Goal: Information Seeking & Learning: Learn about a topic

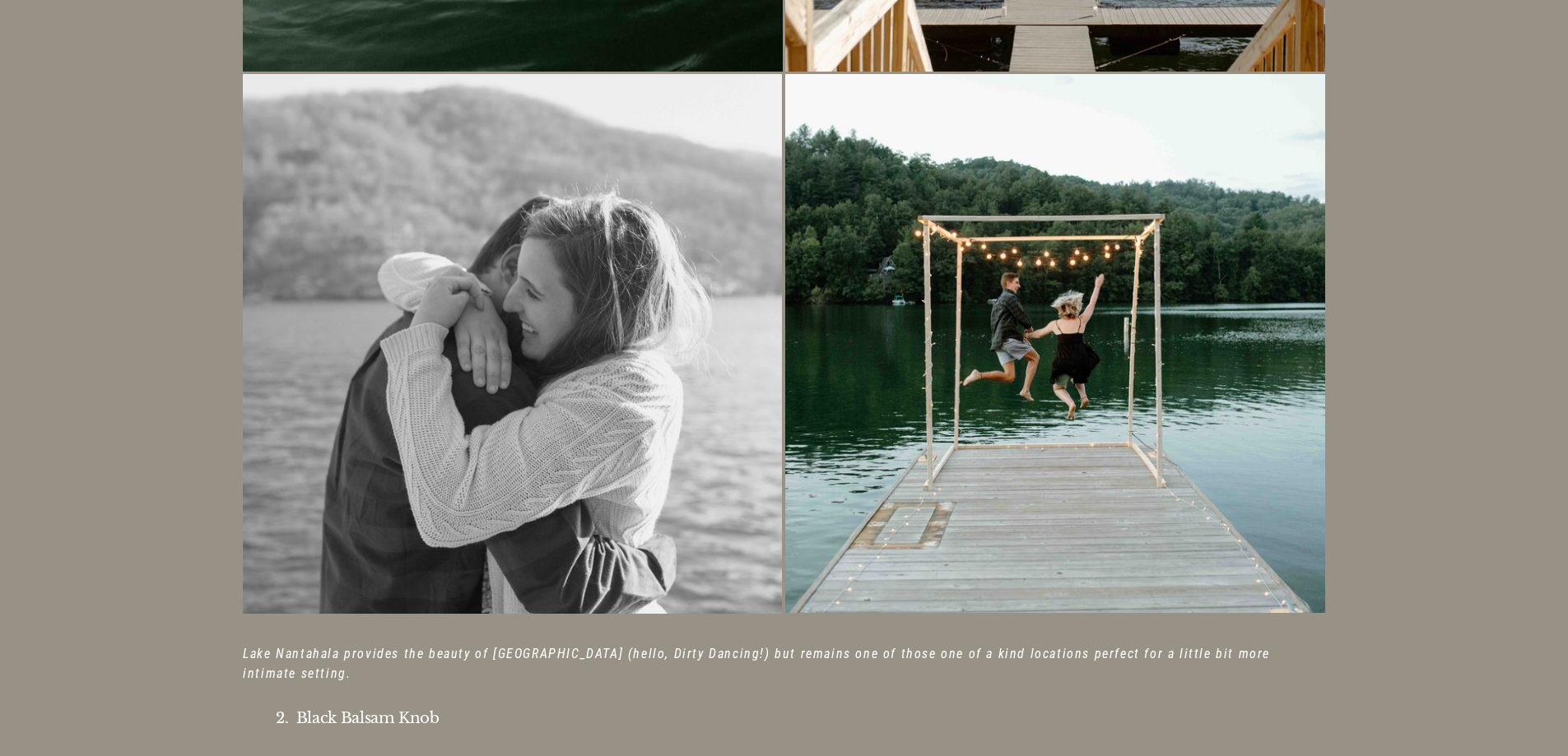
scroll to position [1892, 0]
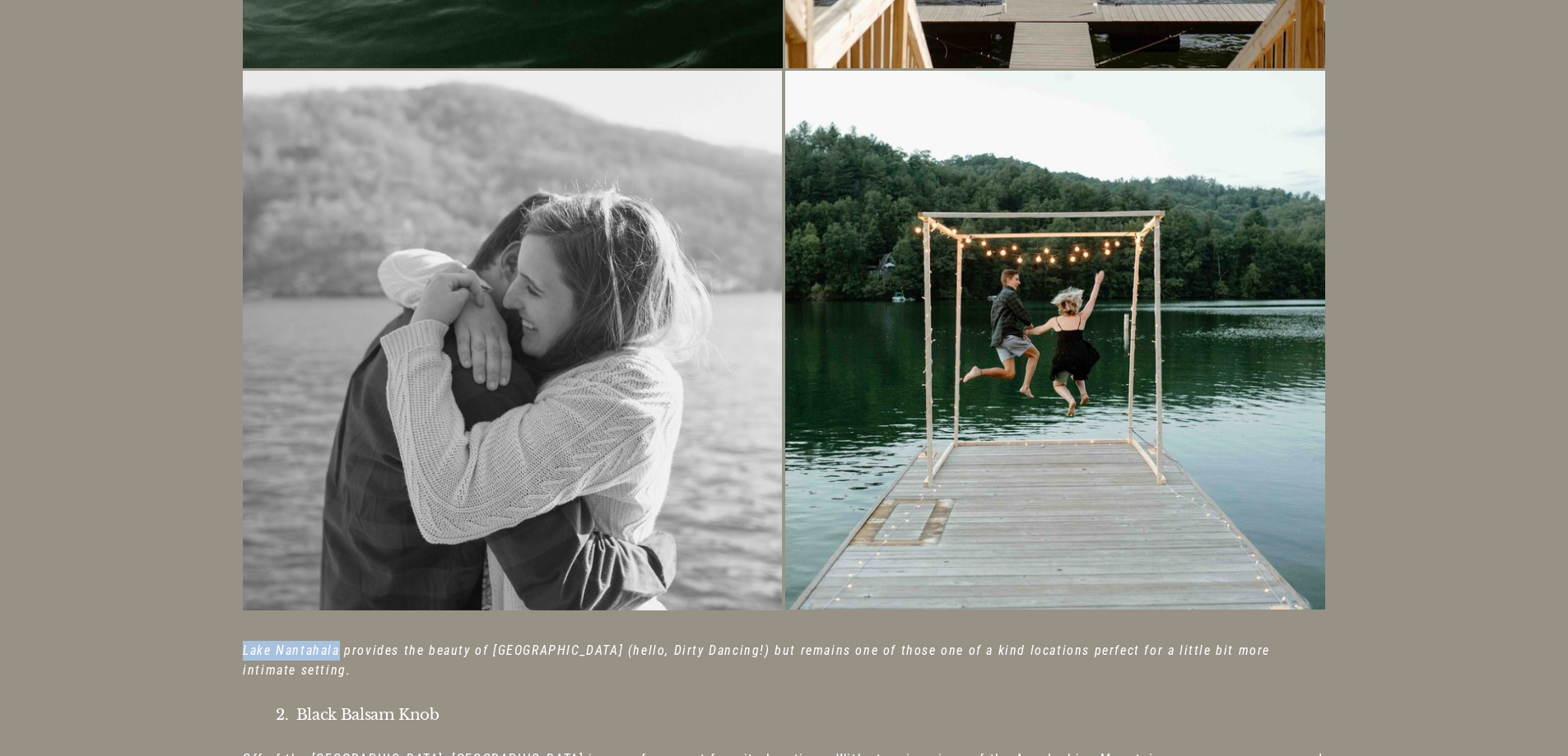
drag, startPoint x: 337, startPoint y: 632, endPoint x: 244, endPoint y: 633, distance: 93.0
click at [244, 643] on em "Lake Nantahala provides the beauty of [GEOGRAPHIC_DATA] (hello, Dirty Dancing!)…" at bounding box center [757, 660] width 1031 height 35
copy em "[GEOGRAPHIC_DATA]"
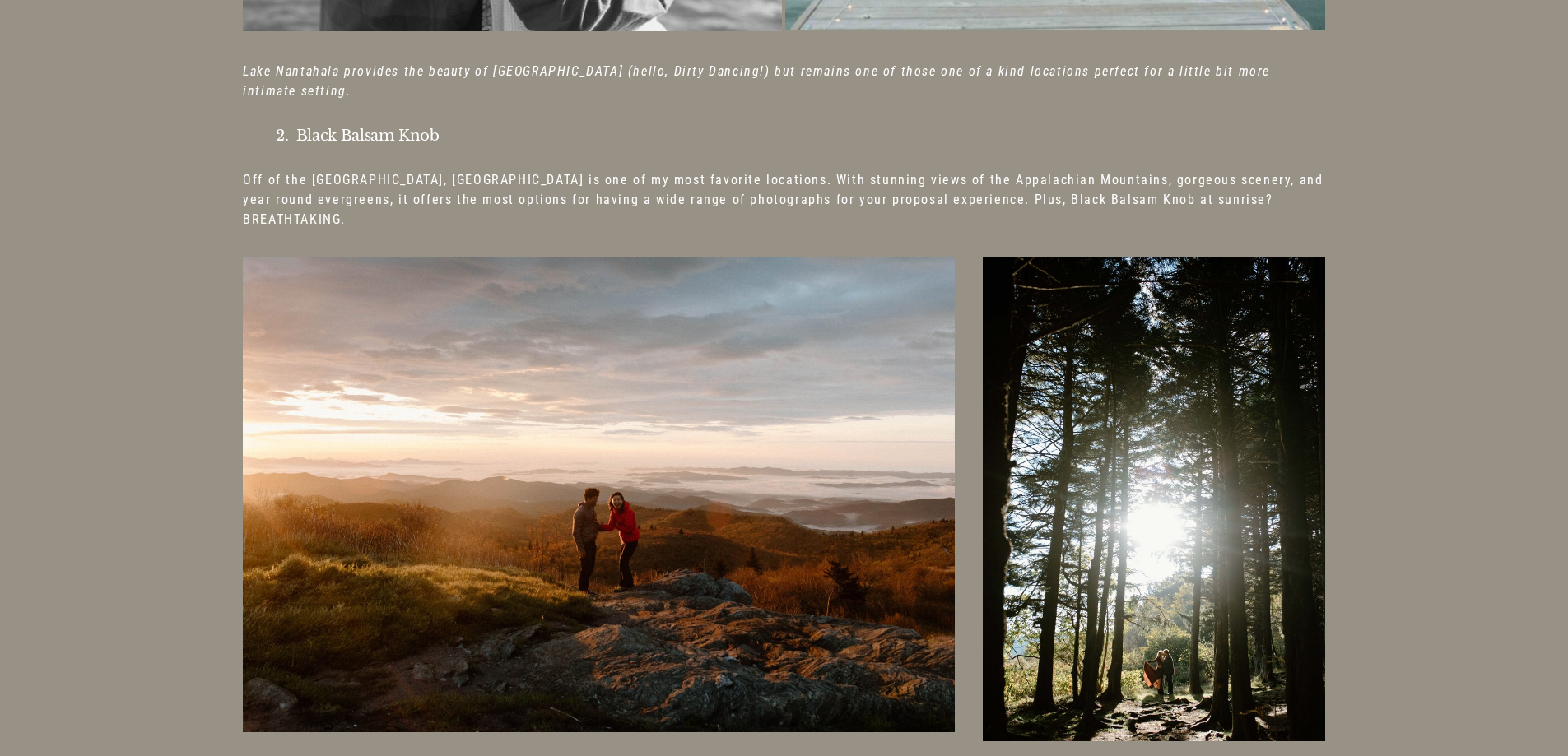
scroll to position [2468, 0]
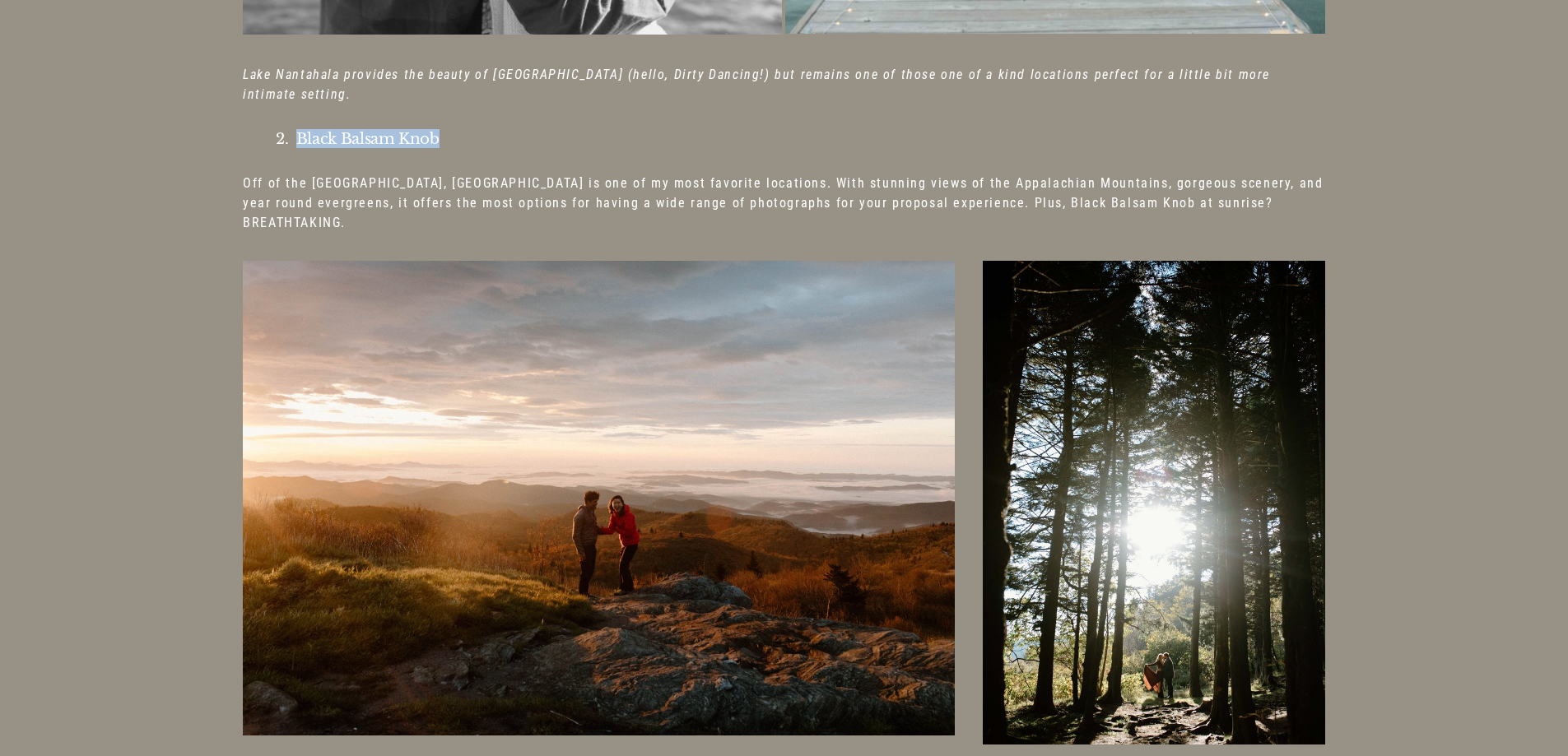
drag, startPoint x: 295, startPoint y: 103, endPoint x: 449, endPoint y: 100, distance: 154.0
click at [449, 131] on h4 "2. Black Balsam Knob" at bounding box center [799, 139] width 1048 height 17
copy h4 "Black Balsam Knob"
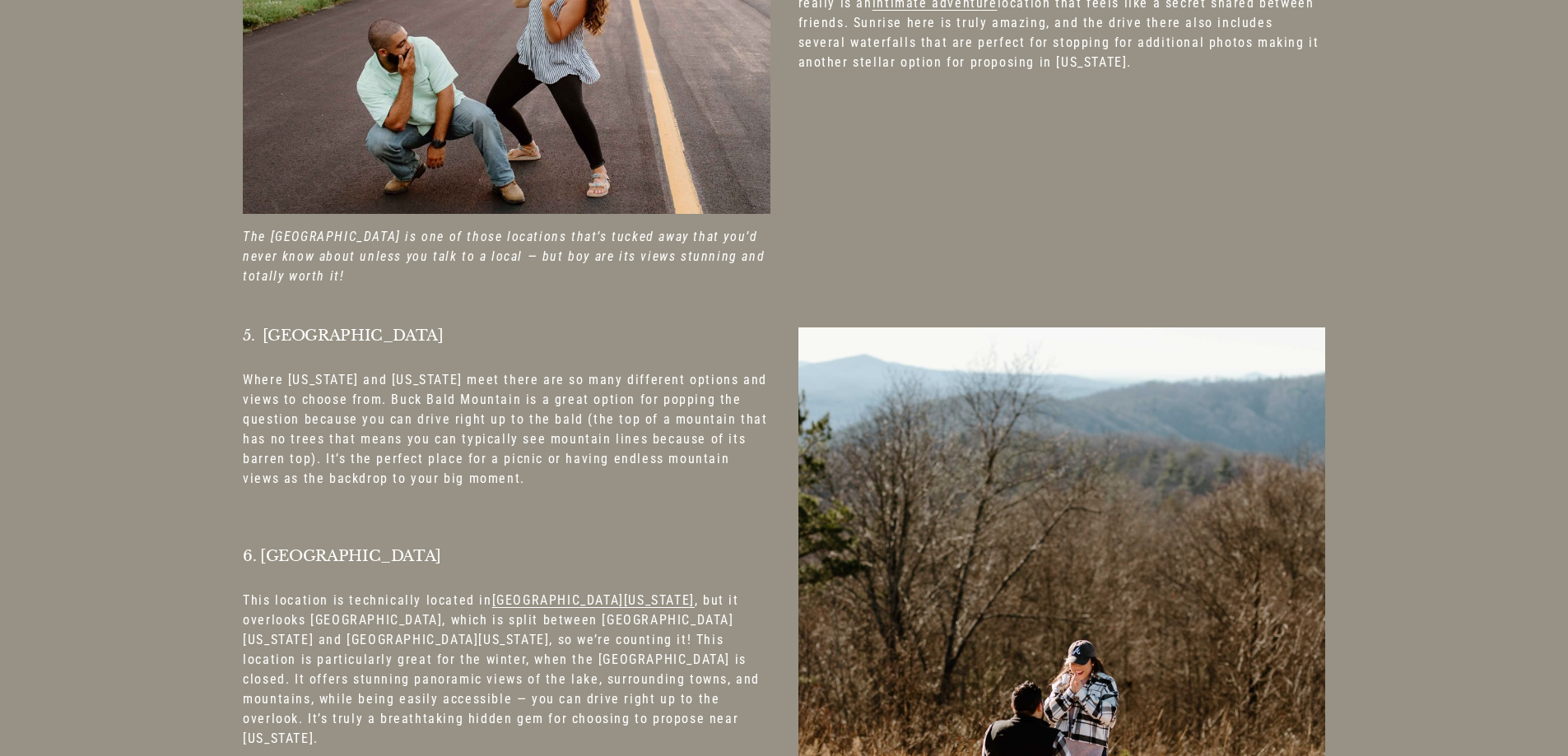
scroll to position [3620, 0]
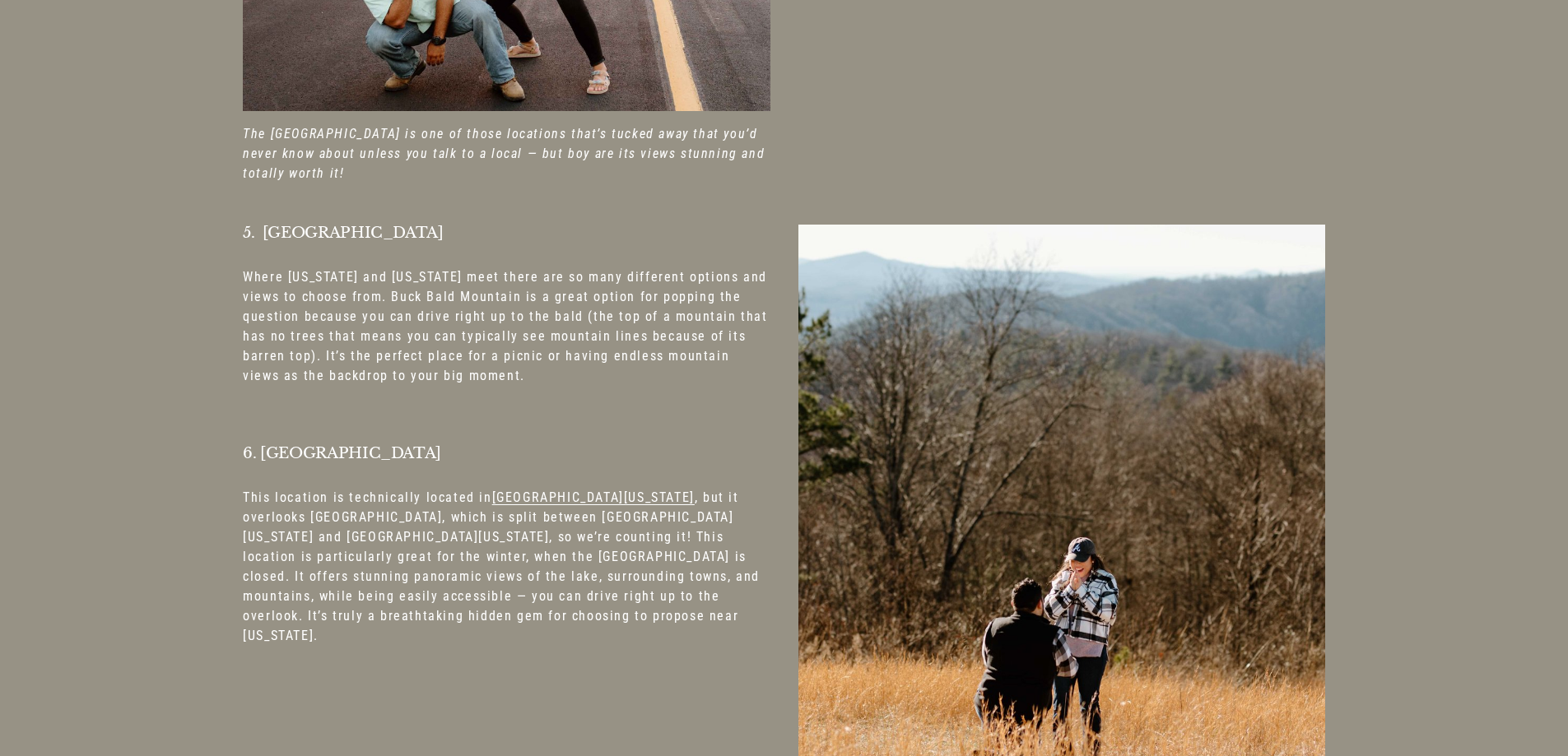
click at [600, 429] on div "5. Buck [GEOGRAPHIC_DATA] Where [US_STATE] and [US_STATE] meet there are so man…" at bounding box center [505, 435] width 527 height 421
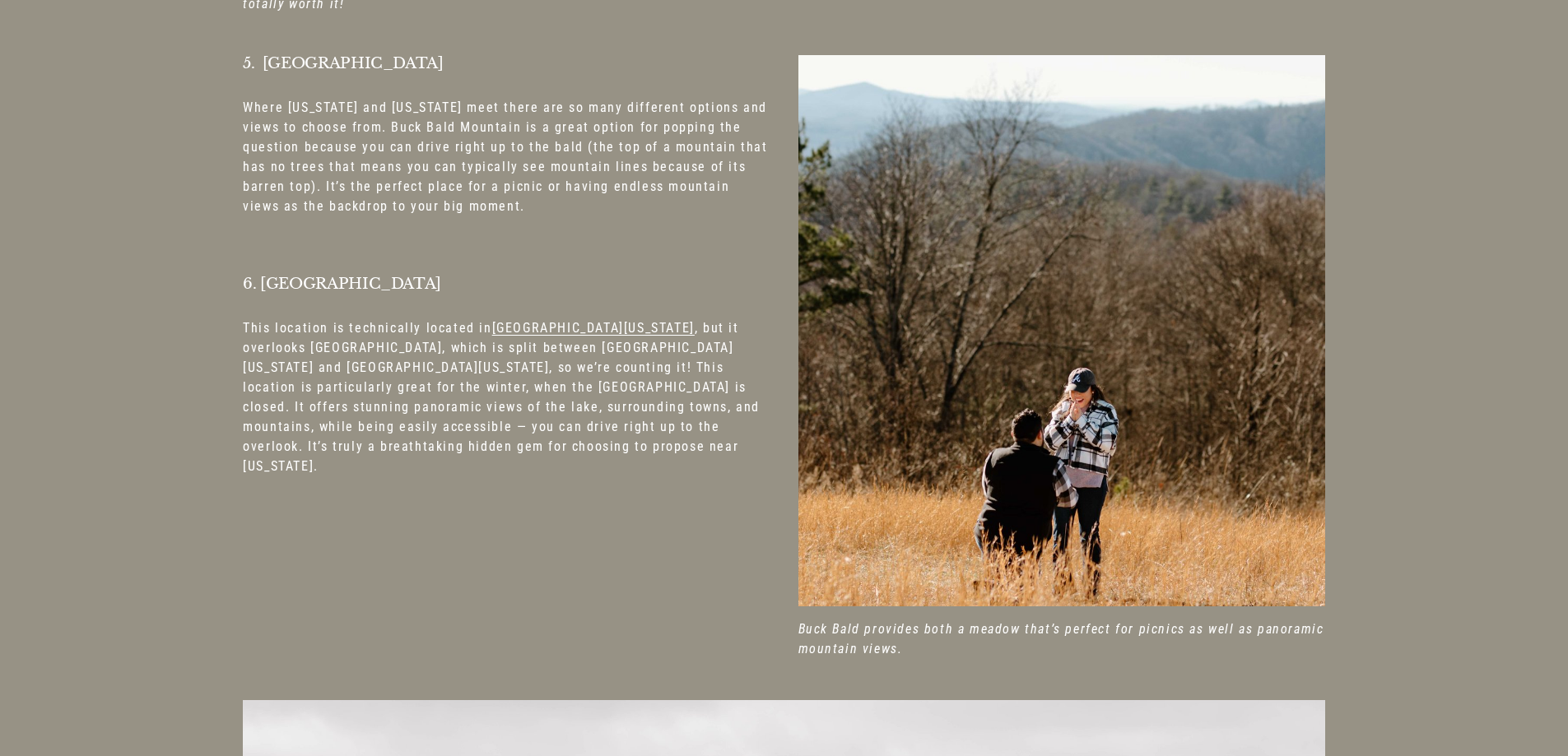
scroll to position [3527, 0]
